Goal: Information Seeking & Learning: Learn about a topic

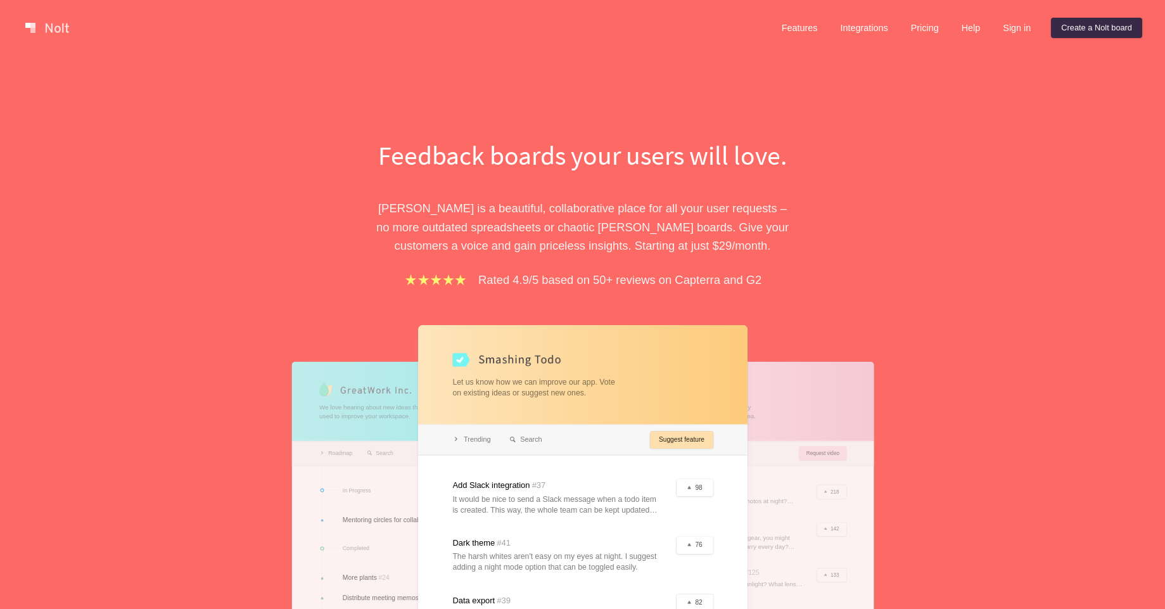
click at [606, 243] on p "[PERSON_NAME] is a beautiful, collaborative place for all your user requests – …" at bounding box center [582, 227] width 437 height 56
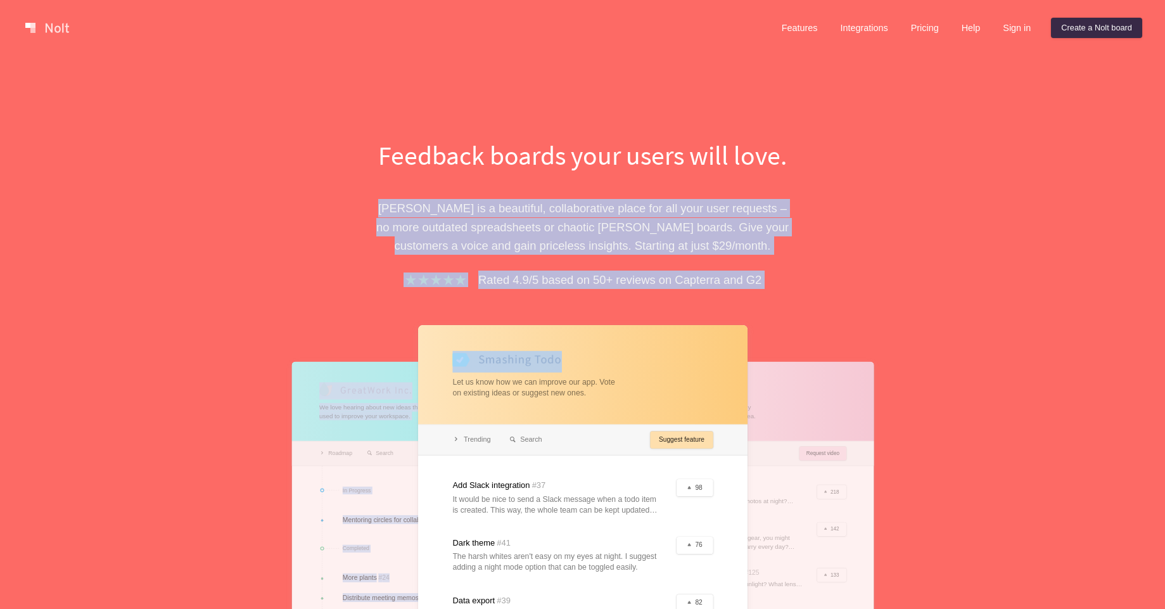
drag, startPoint x: 606, startPoint y: 243, endPoint x: 620, endPoint y: 299, distance: 58.1
click at [620, 299] on div "Feedback boards your users will love. [PERSON_NAME] is a beautiful, collaborati…" at bounding box center [582, 455] width 437 height 637
click at [620, 299] on div "Feedback boards your users will love. Nolt is a beautiful, collaborative place …" at bounding box center [582, 455] width 437 height 637
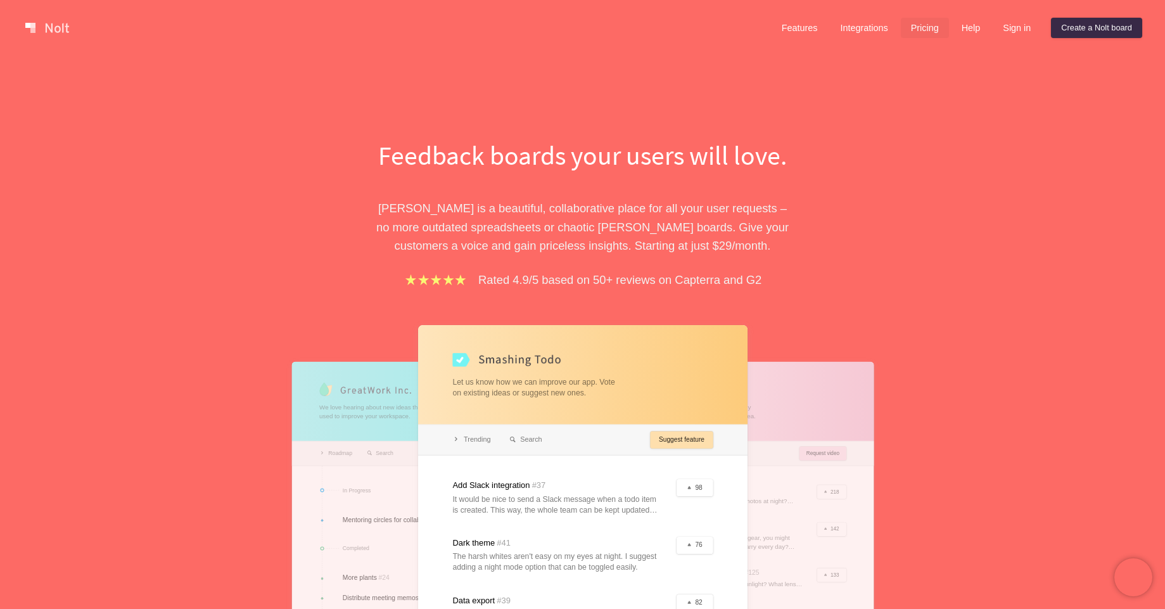
click at [911, 27] on link "Pricing" at bounding box center [925, 28] width 48 height 20
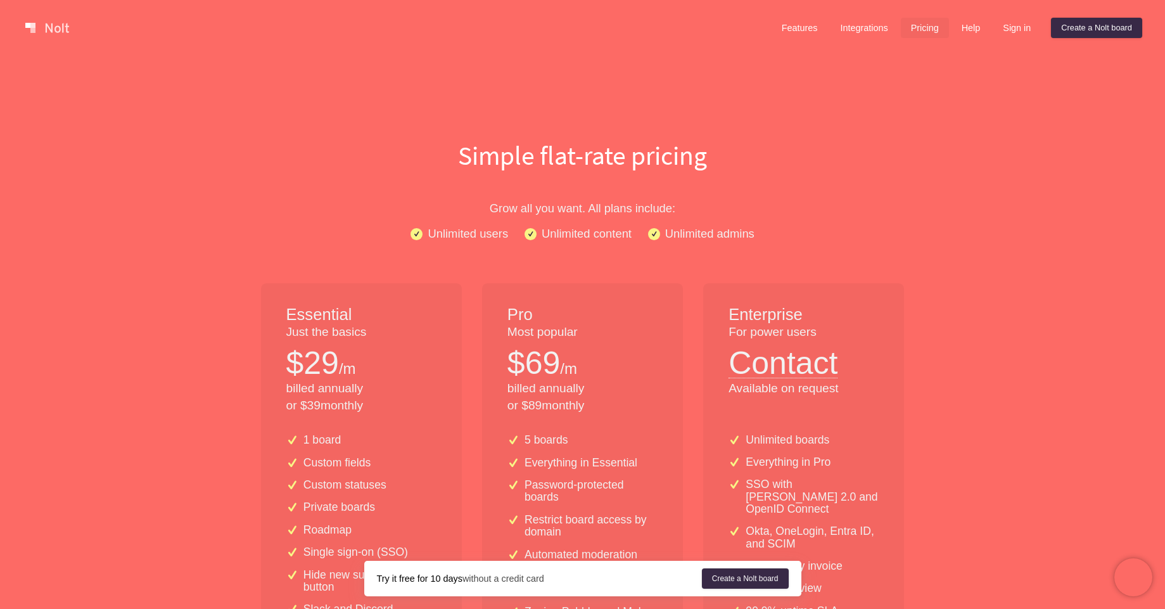
drag, startPoint x: 787, startPoint y: 32, endPoint x: 803, endPoint y: 148, distance: 117.6
click at [787, 34] on link "Features" at bounding box center [799, 28] width 56 height 20
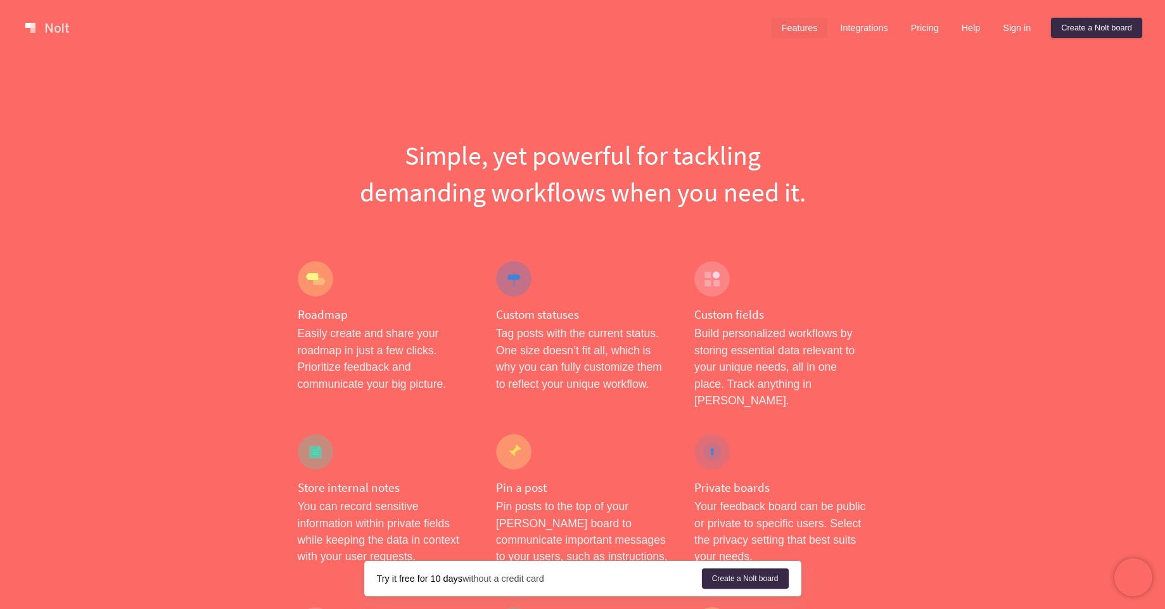
click at [59, 27] on link at bounding box center [47, 28] width 54 height 20
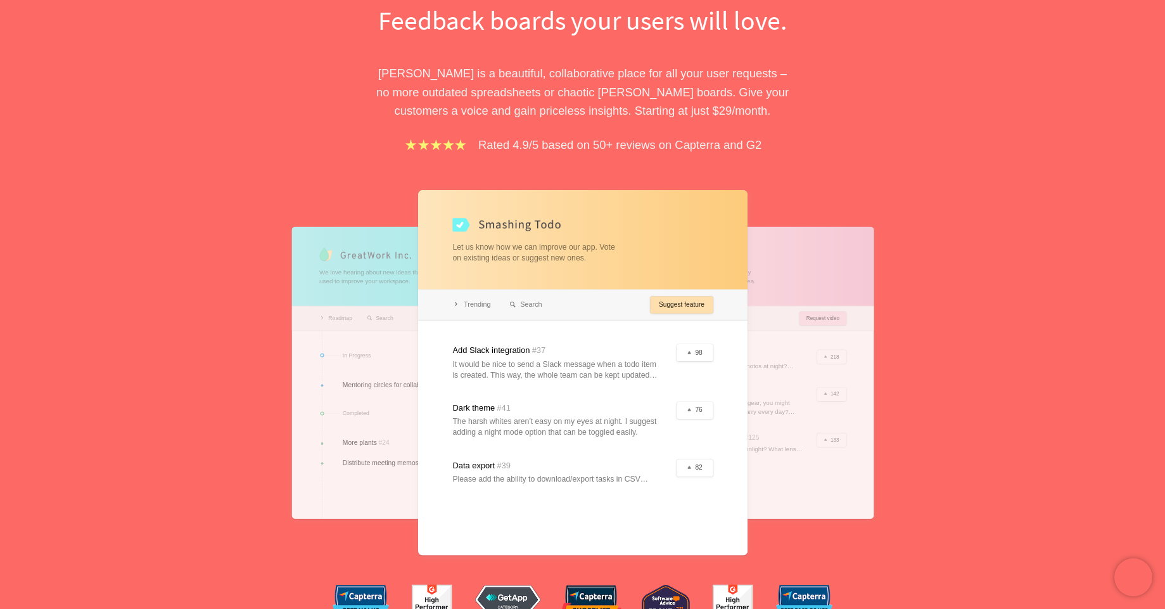
scroll to position [228, 0]
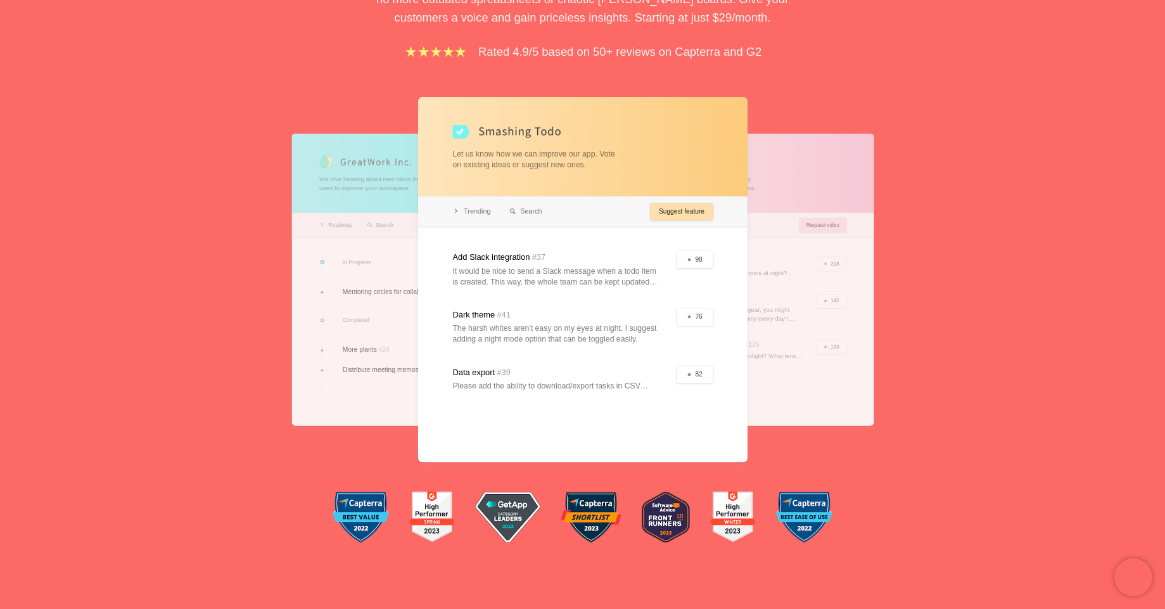
drag, startPoint x: 559, startPoint y: 272, endPoint x: 573, endPoint y: 287, distance: 19.7
click at [573, 287] on div at bounding box center [582, 279] width 329 height 365
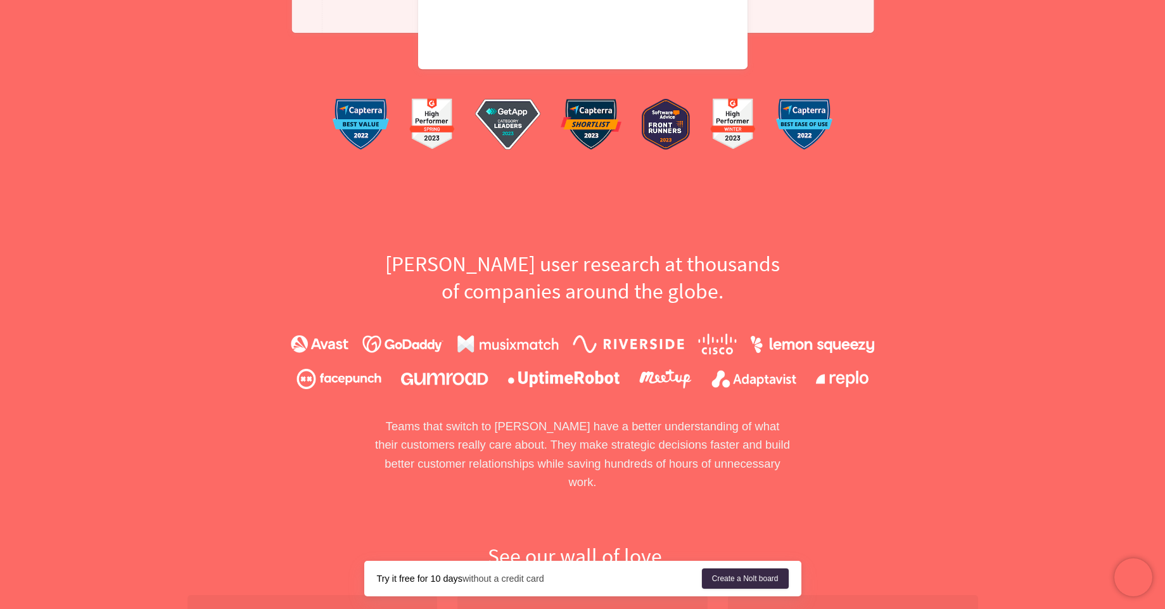
scroll to position [760, 0]
